Goal: Navigation & Orientation: Find specific page/section

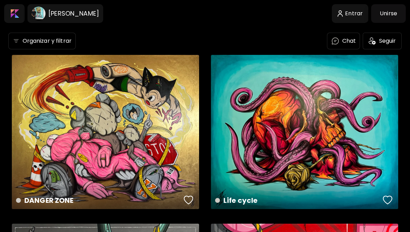
click at [38, 19] on image at bounding box center [39, 14] width 14 height 14
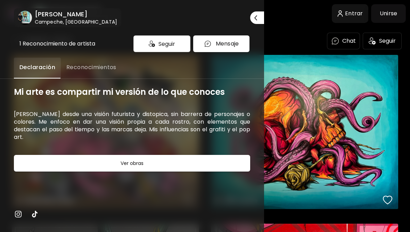
click at [34, 14] on div "[PERSON_NAME] Campeche, [GEOGRAPHIC_DATA]" at bounding box center [74, 17] width 85 height 15
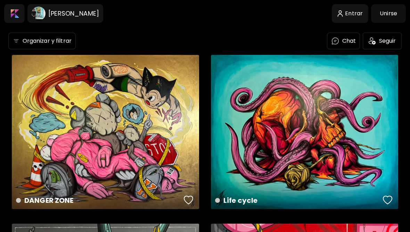
click at [99, 11] on h6 "[PERSON_NAME]" at bounding box center [73, 13] width 51 height 8
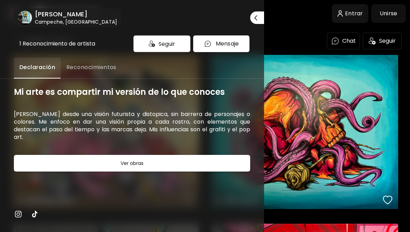
click at [348, 27] on div at bounding box center [205, 116] width 410 height 232
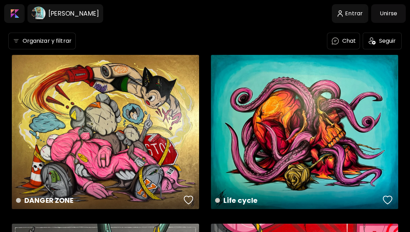
click at [86, 16] on h6 "[PERSON_NAME]" at bounding box center [73, 13] width 51 height 8
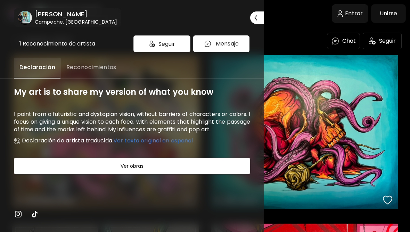
click at [188, 22] on div "[PERSON_NAME] Campeche, [GEOGRAPHIC_DATA] Cerrar" at bounding box center [132, 10] width 264 height 33
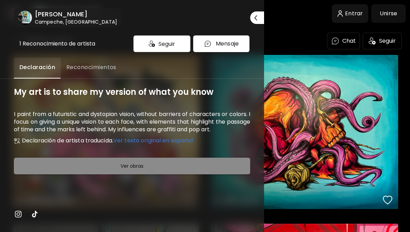
click at [108, 159] on button "Ver obras" at bounding box center [132, 166] width 236 height 17
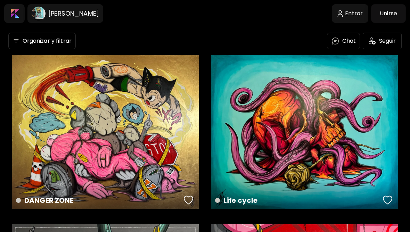
click at [99, 11] on h6 "[PERSON_NAME]" at bounding box center [73, 13] width 51 height 8
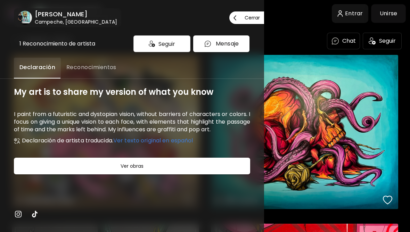
click at [76, 20] on h6 "Campeche, [GEOGRAPHIC_DATA]" at bounding box center [76, 21] width 82 height 7
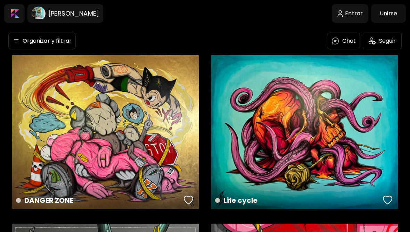
click at [41, 13] on image at bounding box center [39, 14] width 14 height 14
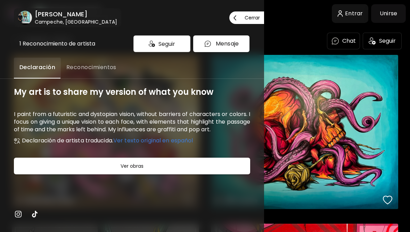
click at [49, 18] on h6 "[PERSON_NAME]" at bounding box center [76, 14] width 82 height 8
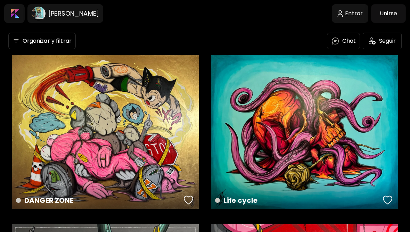
click at [29, 23] on body "[PERSON_NAME] Entrar Unirse Organizar y filtrar Chat Seguir WØNDERLAND 170 x 14…" at bounding box center [205, 116] width 410 height 232
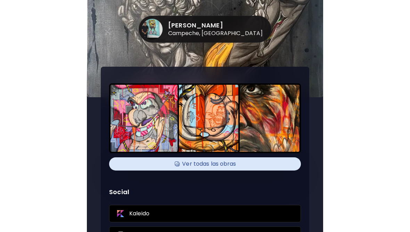
click at [160, 28] on image at bounding box center [152, 29] width 21 height 21
